Goal: Task Accomplishment & Management: Complete application form

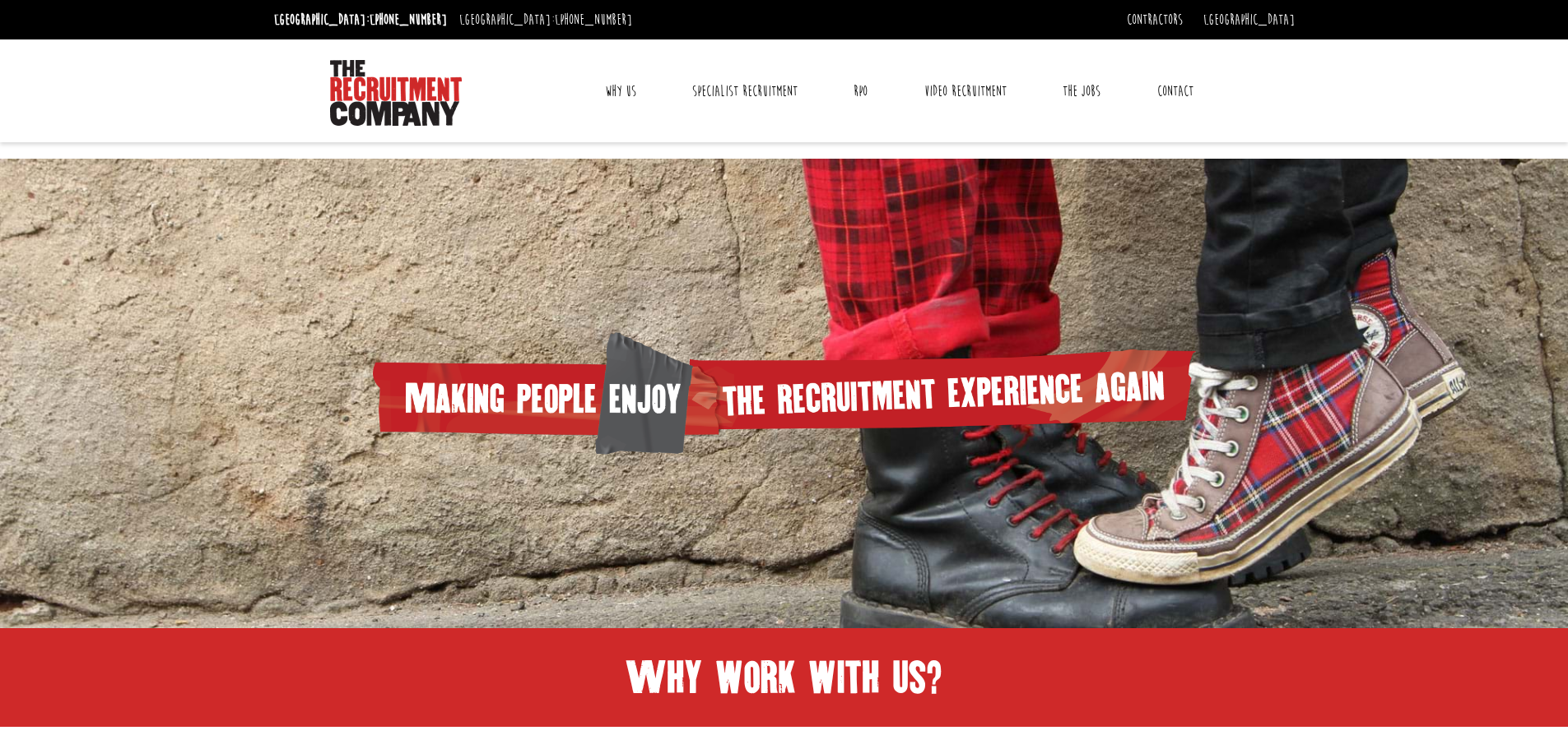
click at [1048, 92] on ul "Why Us Reviews Awards Why contract through us? News & Blog Specialist Recruitme…" at bounding box center [899, 90] width 677 height 41
click at [1092, 91] on link "The Jobs" at bounding box center [1081, 90] width 63 height 41
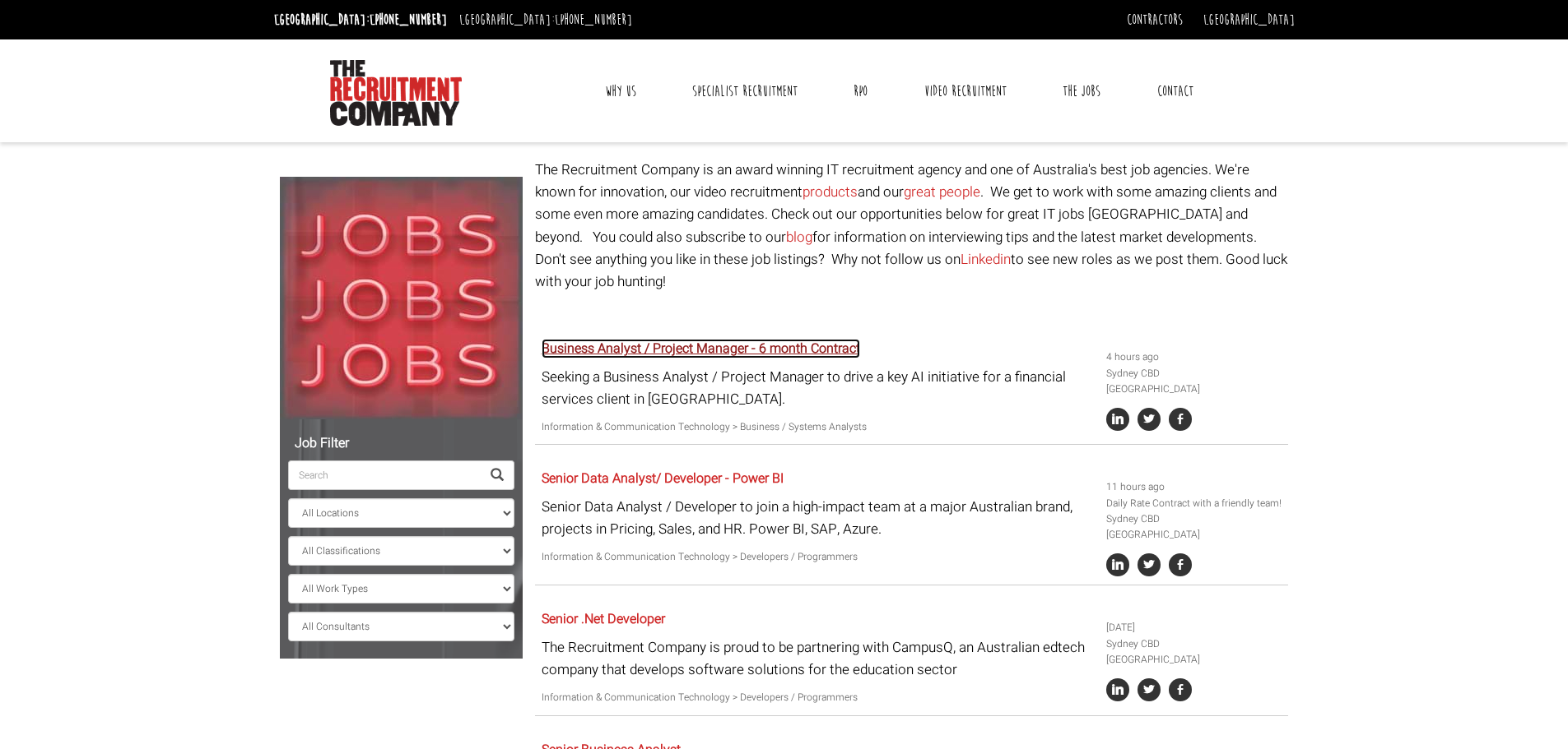
click at [724, 339] on link "Business Analyst / Project Manager - 6 month Contract" at bounding box center [701, 349] width 319 height 20
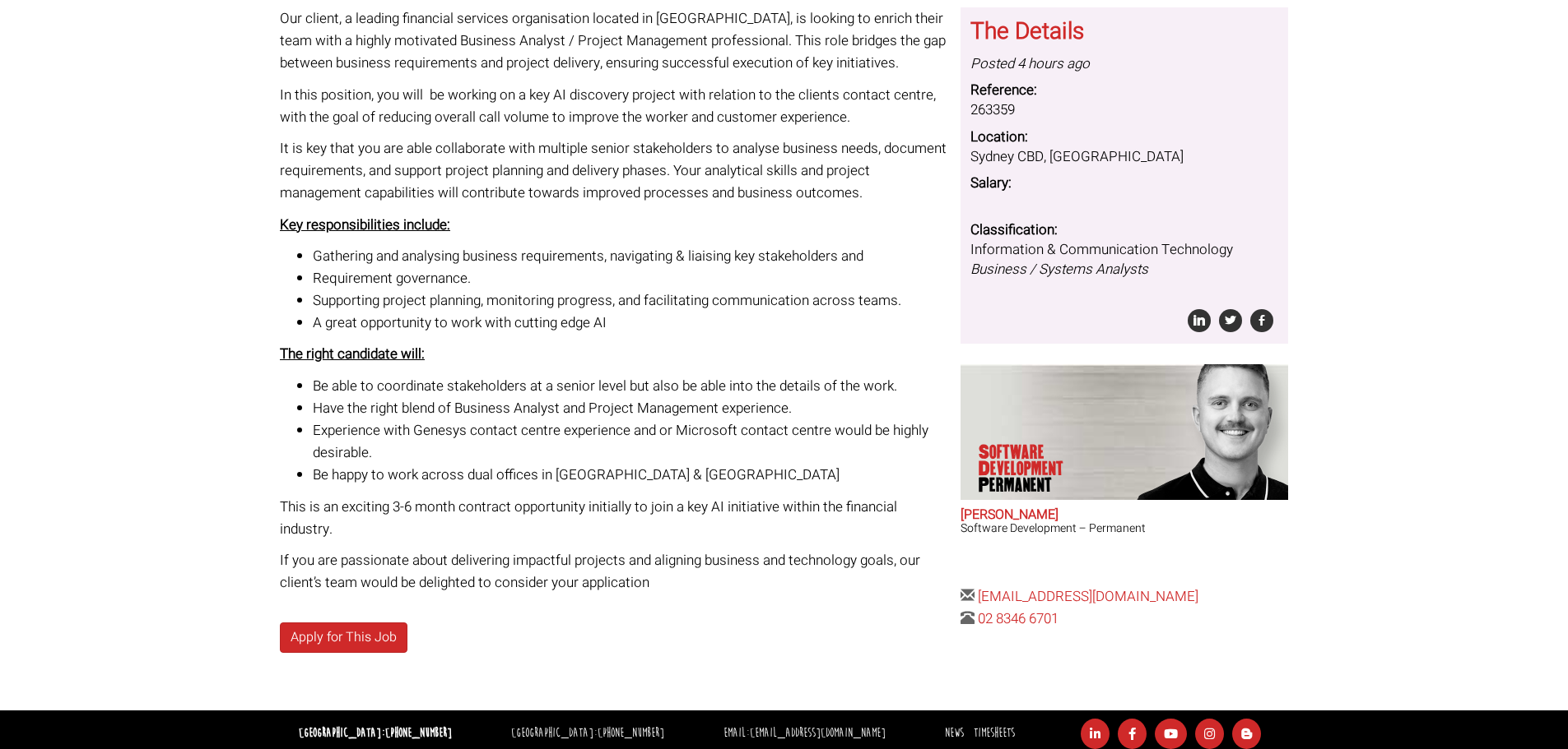
scroll to position [156, 0]
